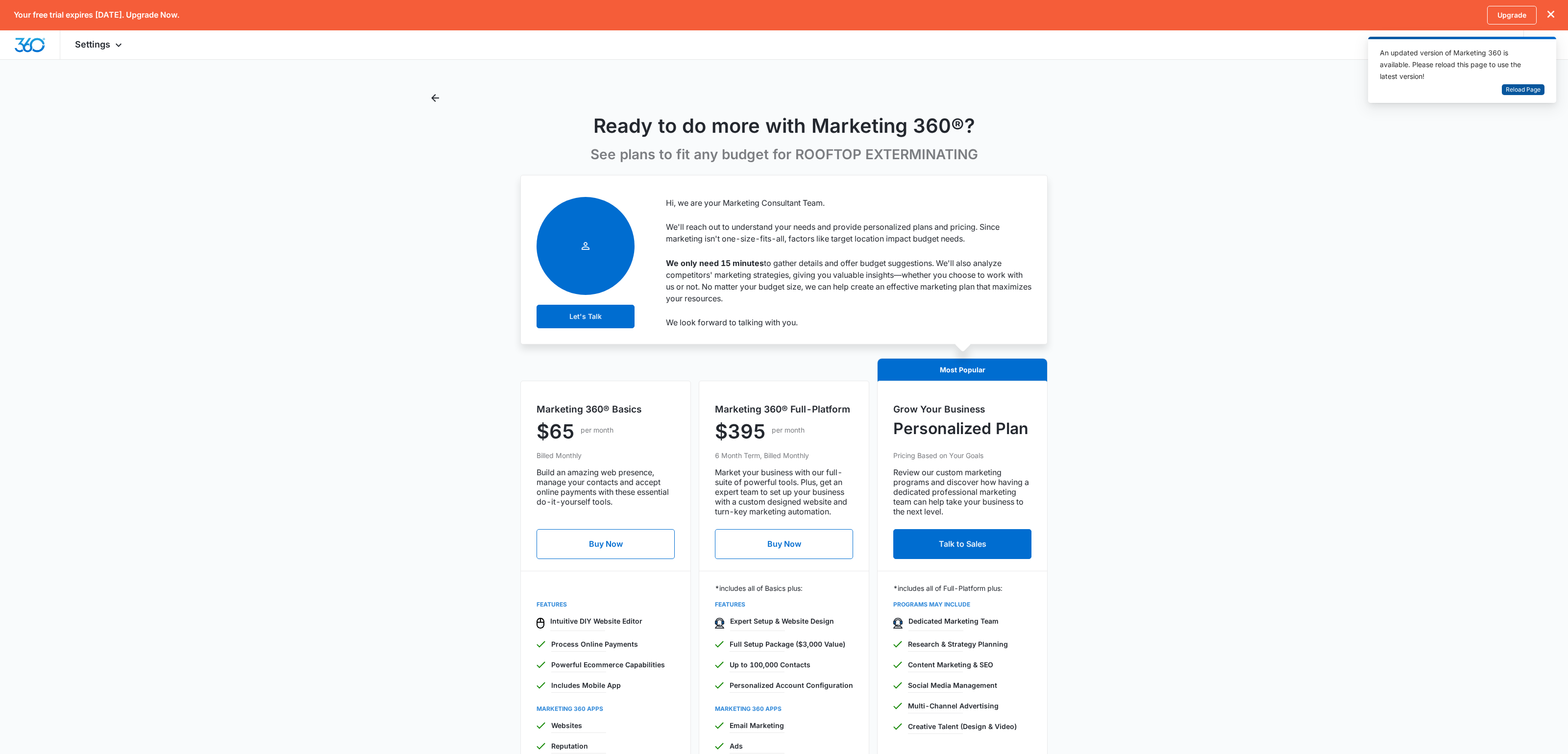
click at [1506, 94] on span "Reload Page" at bounding box center [1523, 89] width 35 height 10
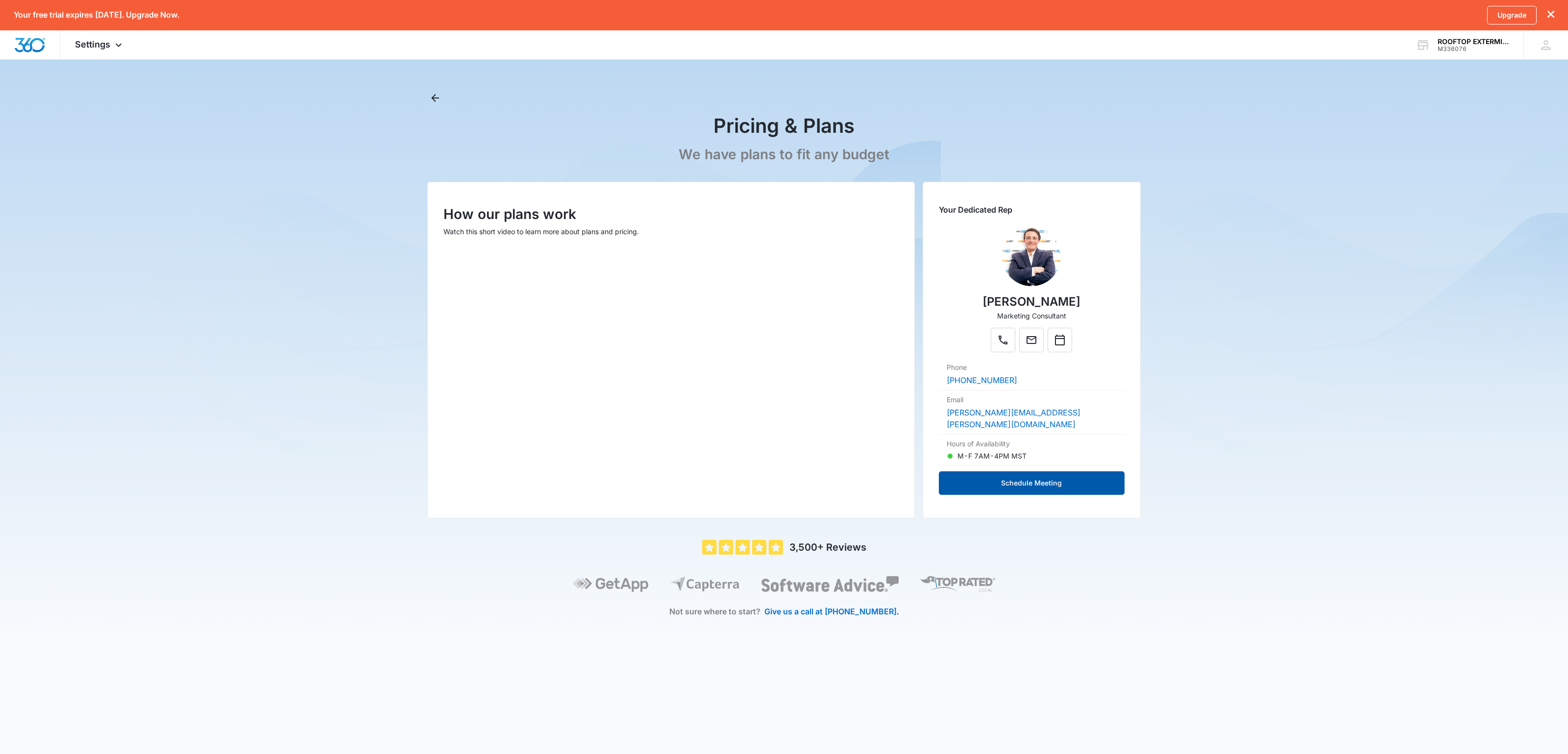
click at [1025, 494] on button "Schedule Meeting" at bounding box center [1032, 483] width 186 height 24
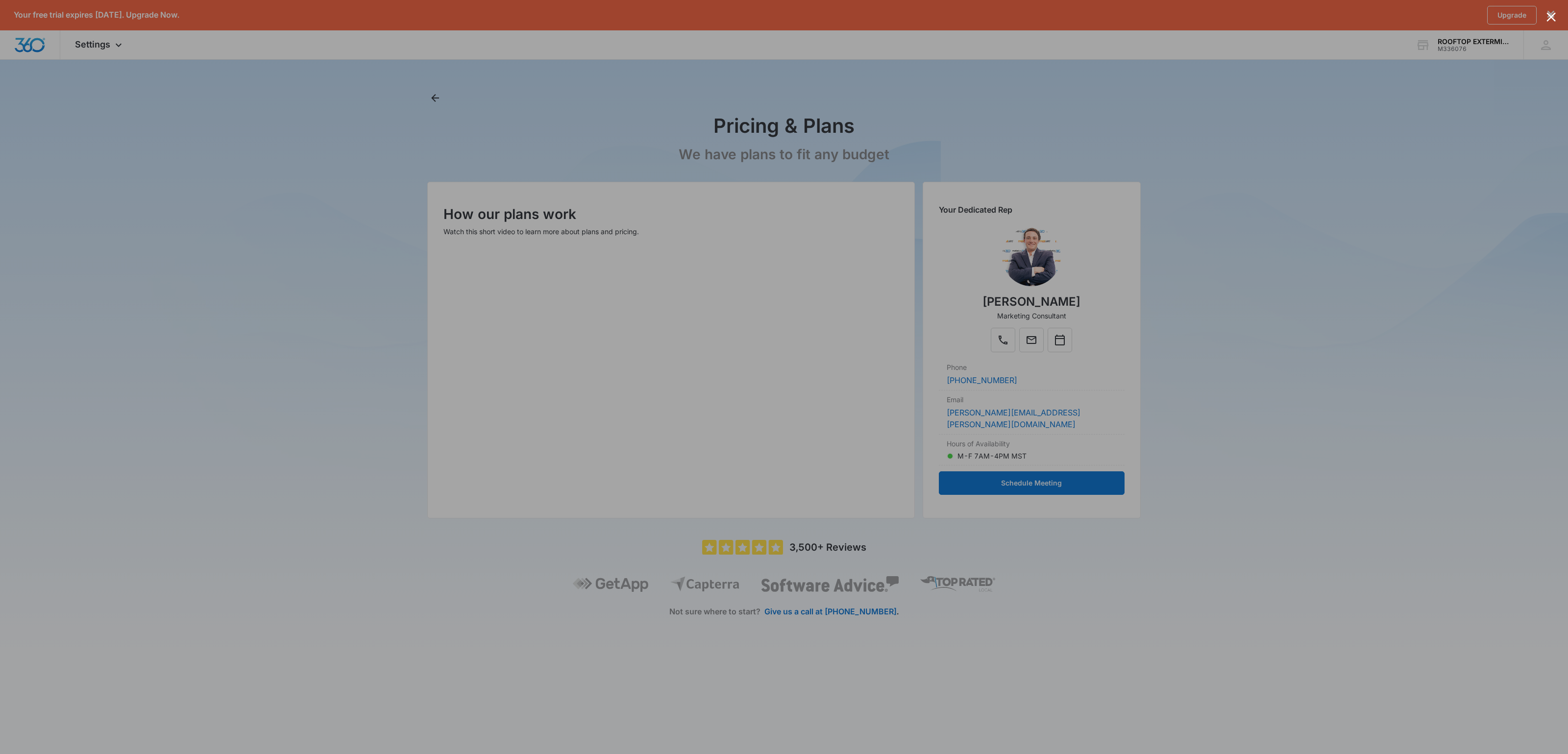
drag, startPoint x: 344, startPoint y: 185, endPoint x: 355, endPoint y: 174, distance: 15.6
click at [344, 185] on div at bounding box center [784, 377] width 1568 height 754
